Goal: Check status: Check status

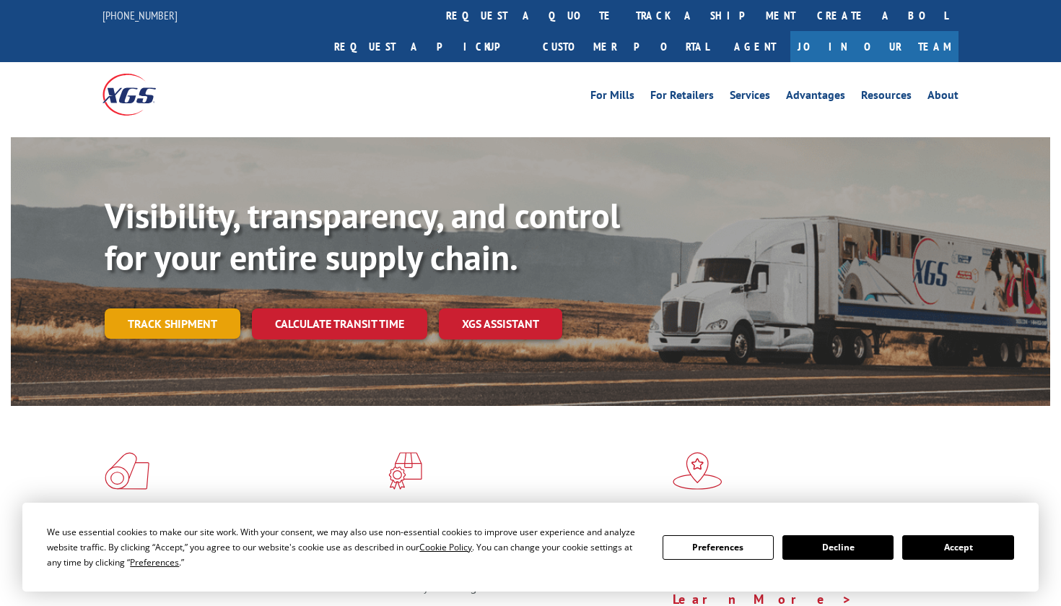
click at [182, 308] on link "Track shipment" at bounding box center [173, 323] width 136 height 30
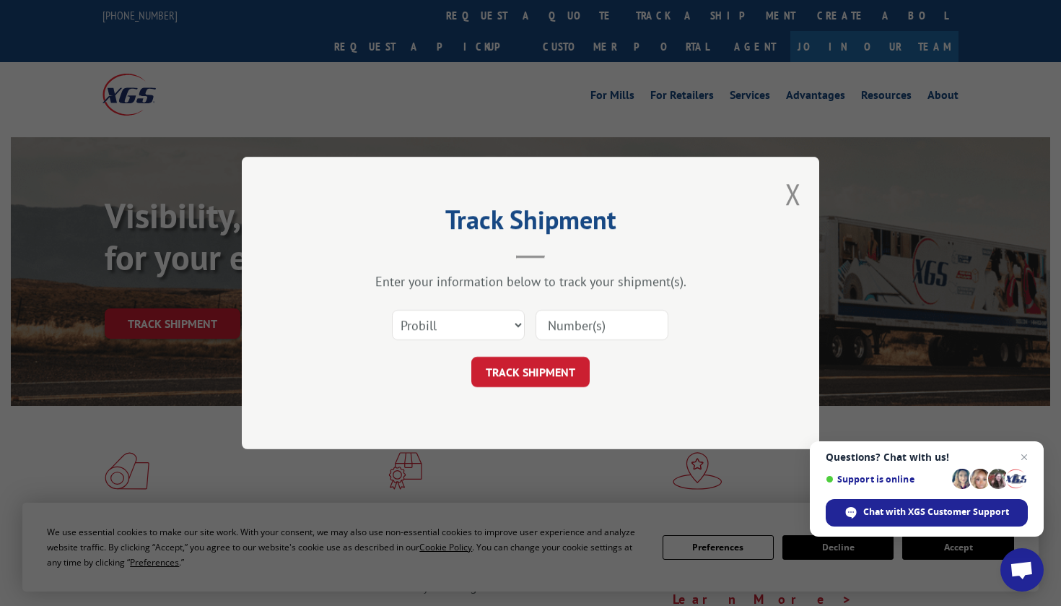
click at [559, 323] on input at bounding box center [602, 325] width 133 height 30
paste input "15095710"
type input "15095710"
click at [555, 373] on button "TRACK SHIPMENT" at bounding box center [530, 372] width 118 height 30
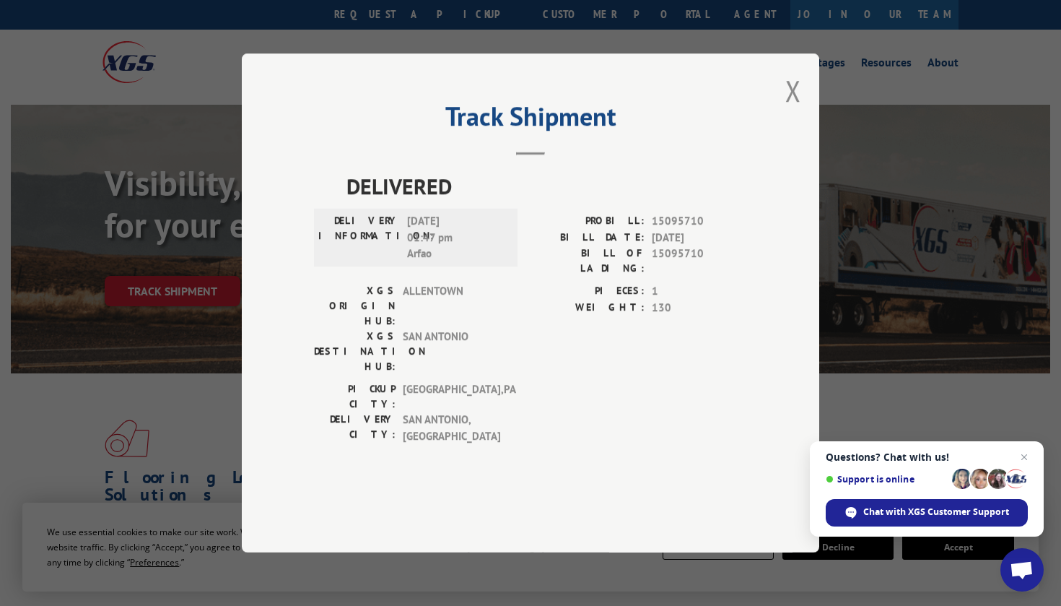
scroll to position [32, 0]
click at [792, 110] on button "Close modal" at bounding box center [793, 90] width 16 height 38
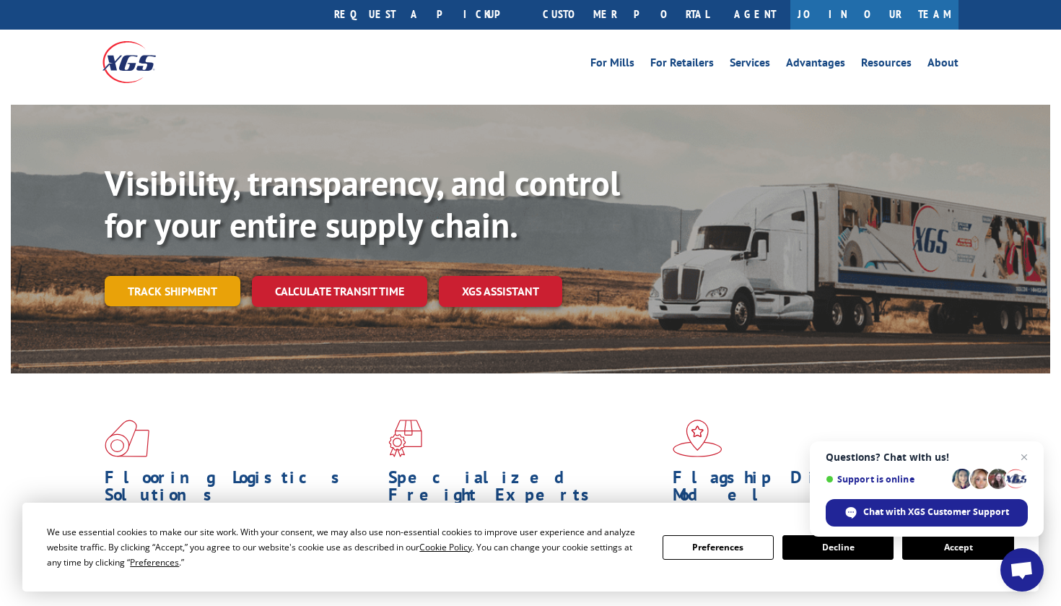
click at [167, 276] on link "Track shipment" at bounding box center [173, 291] width 136 height 30
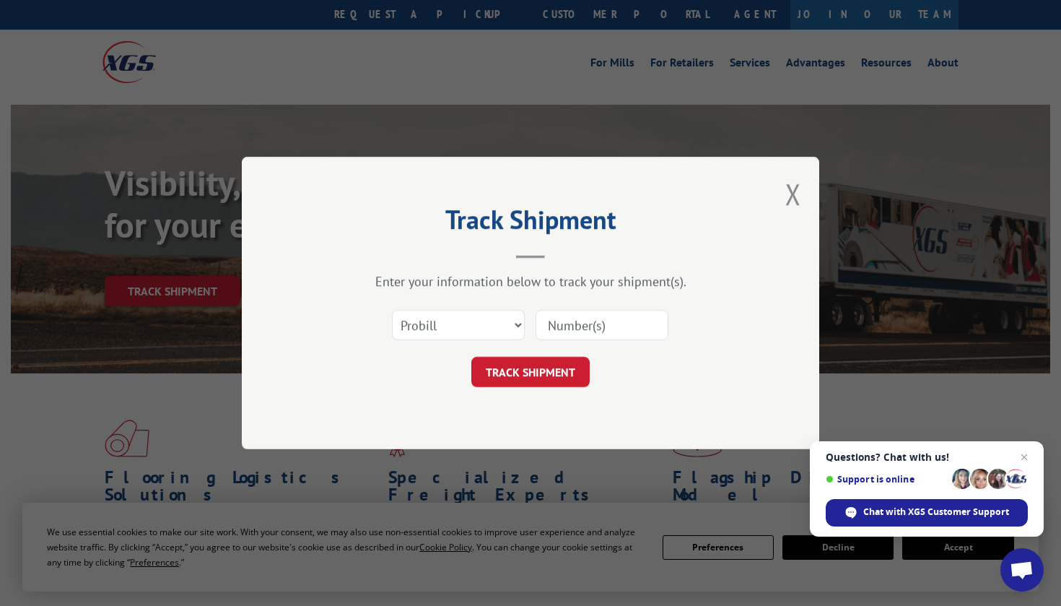
click at [588, 326] on input at bounding box center [602, 325] width 133 height 30
paste input "15095710"
type input "15095710"
click at [553, 377] on button "TRACK SHIPMENT" at bounding box center [530, 372] width 118 height 30
